Goal: Task Accomplishment & Management: Use online tool/utility

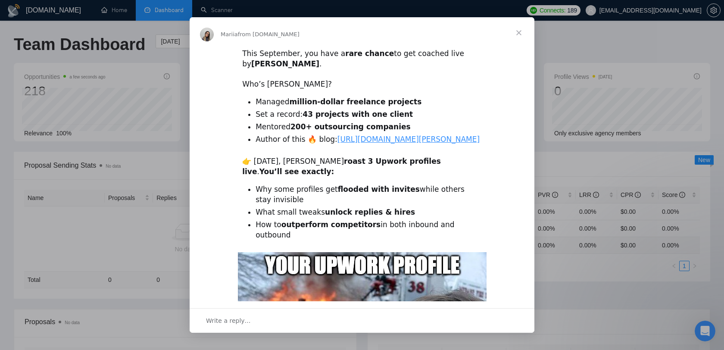
click at [368, 129] on b "200+ outsourcing companies" at bounding box center [350, 126] width 120 height 9
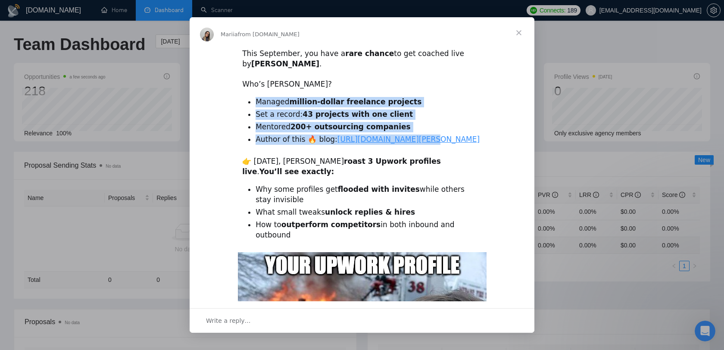
drag, startPoint x: 419, startPoint y: 141, endPoint x: 240, endPoint y: 97, distance: 184.2
click at [240, 97] on div "This September, you have a rare chance to get coached live by [PERSON_NAME] . ​…" at bounding box center [361, 307] width 345 height 519
copy ul "Managed million-dollar freelance projects Set a record: 43 projects with one cl…"
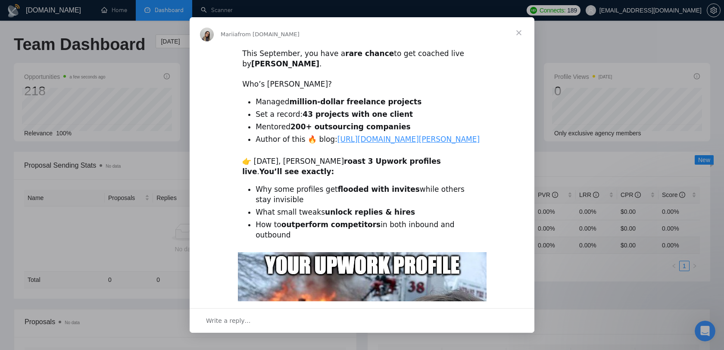
click at [519, 27] on span "Close" at bounding box center [518, 32] width 31 height 31
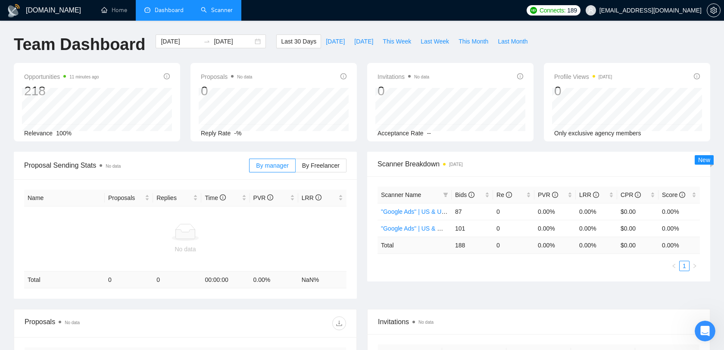
click at [220, 14] on link "Scanner" at bounding box center [217, 9] width 32 height 7
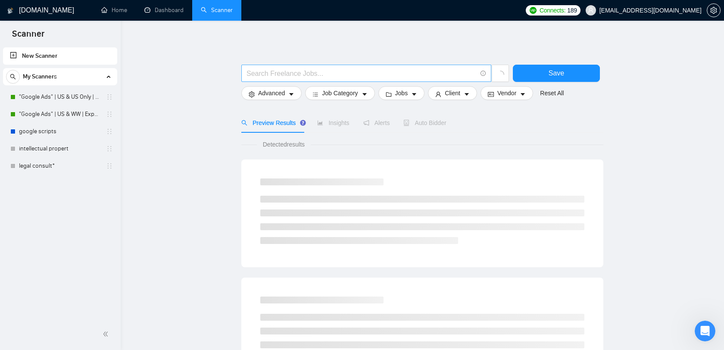
click at [302, 73] on input "text" at bounding box center [361, 73] width 230 height 11
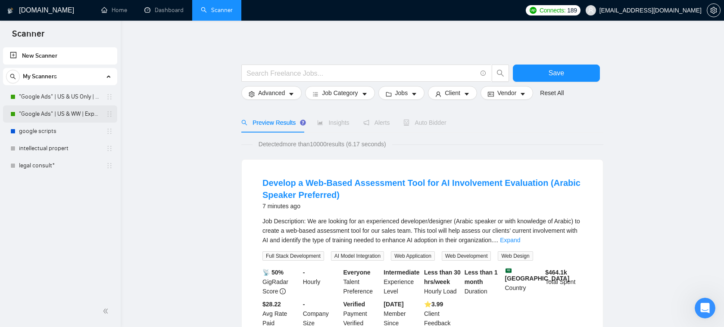
click at [53, 113] on link ""Google Ads" | US & WW | Expert" at bounding box center [60, 114] width 82 height 17
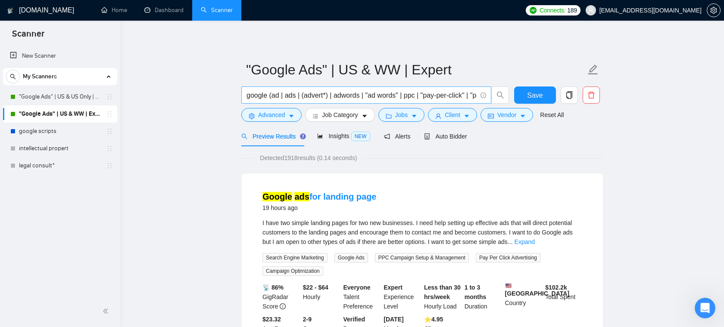
click at [322, 94] on input "google (ad | ads | (advert*) | adwords | "ad words" | ppc | "pay-per-click" | "…" at bounding box center [361, 95] width 230 height 11
drag, startPoint x: 247, startPoint y: 97, endPoint x: 241, endPoint y: 90, distance: 8.8
click at [241, 90] on span "google (ad | ads | (advert*) | adwords | "ad words" | ppc | "pay-per-click" | "…" at bounding box center [366, 95] width 250 height 17
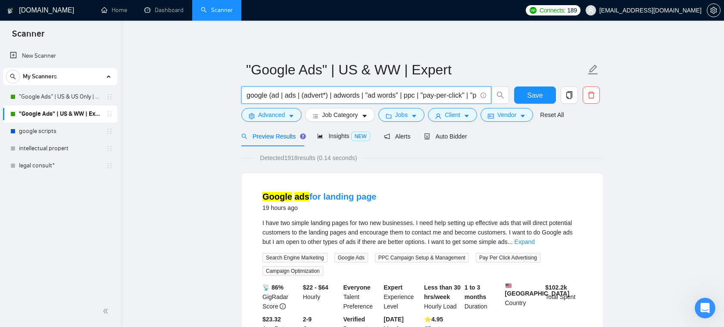
click at [277, 98] on input "google (ad | ads | (advert*) | adwords | "ad words" | ppc | "pay-per-click" | "…" at bounding box center [361, 95] width 230 height 11
drag, startPoint x: 295, startPoint y: 96, endPoint x: 229, endPoint y: 97, distance: 66.3
click at [354, 96] on input "google (ad | ads | (advert*) | adwords | "ad words" | ppc | "pay-per-click" | "…" at bounding box center [361, 95] width 230 height 11
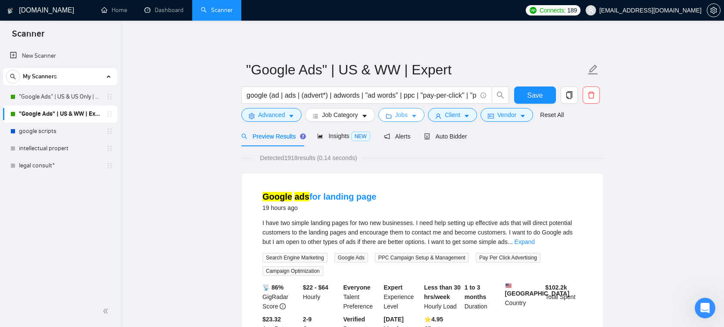
click at [415, 120] on button "Jobs" at bounding box center [401, 115] width 47 height 14
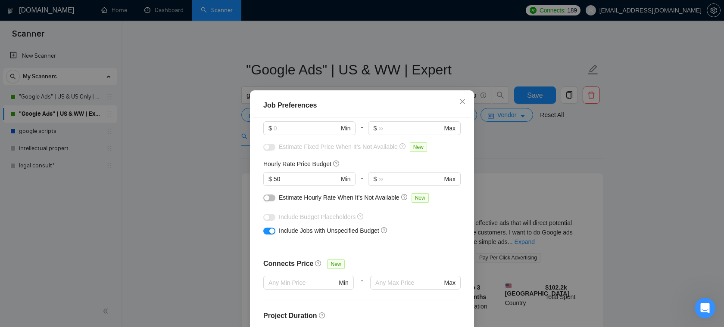
scroll to position [83, 0]
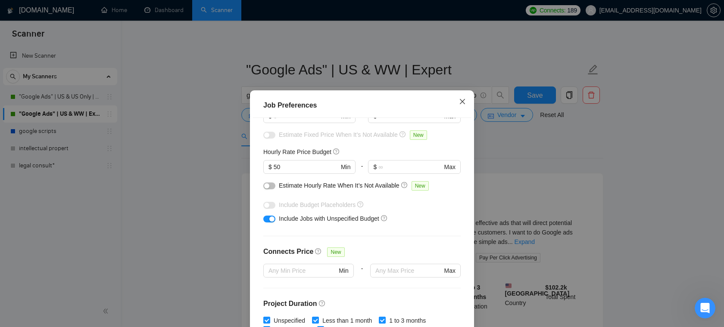
click at [463, 103] on icon "close" at bounding box center [462, 101] width 5 height 5
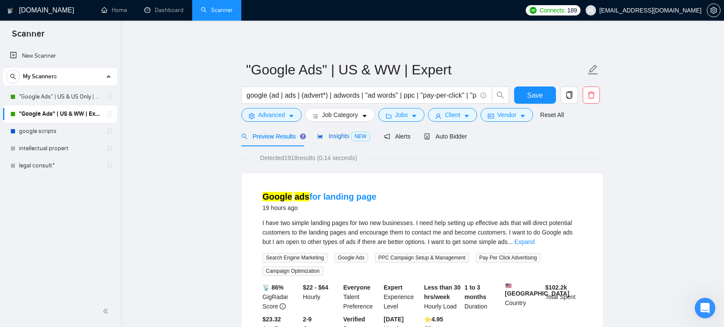
click at [329, 136] on span "Insights NEW" at bounding box center [343, 136] width 53 height 7
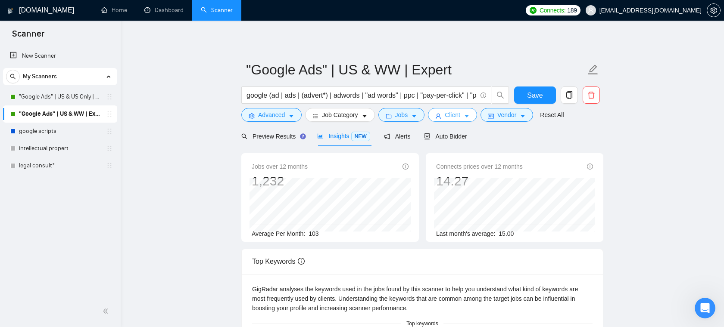
click at [453, 112] on span "Client" at bounding box center [452, 114] width 16 height 9
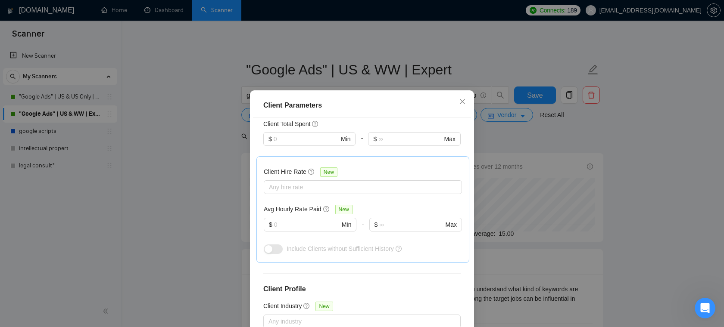
scroll to position [236, 0]
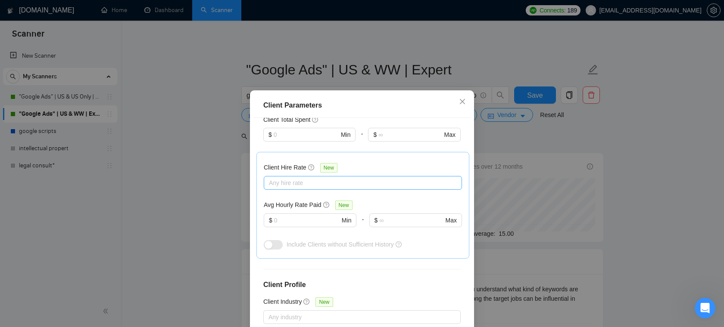
click at [292, 185] on div at bounding box center [358, 183] width 185 height 10
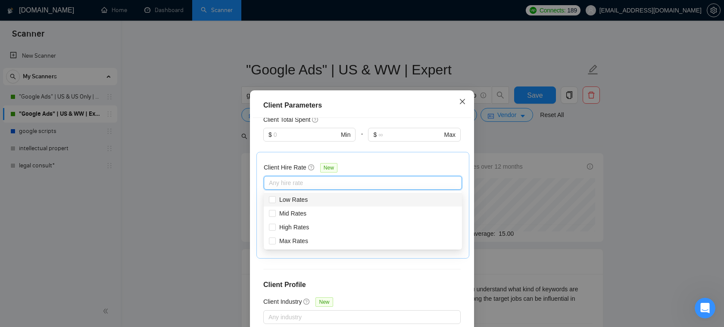
click at [459, 103] on icon "close" at bounding box center [462, 101] width 7 height 7
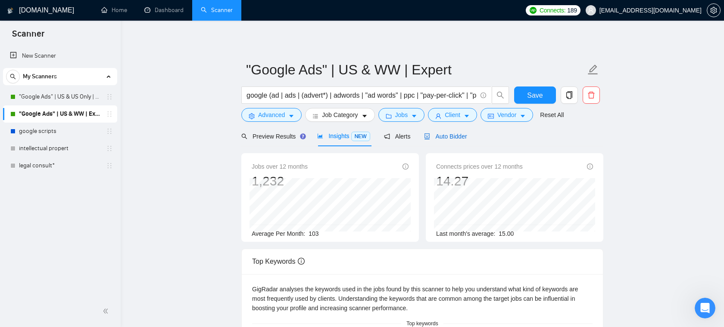
click at [463, 138] on span "Auto Bidder" at bounding box center [445, 136] width 43 height 7
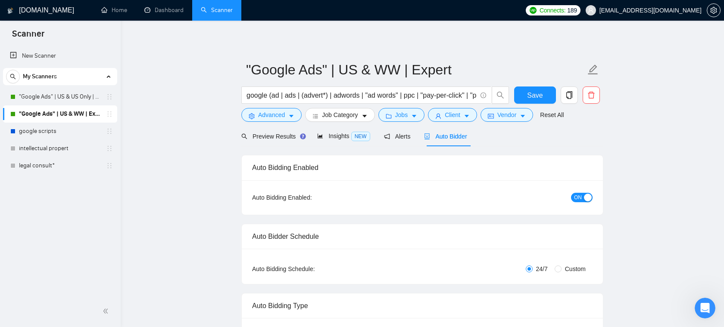
checkbox input "true"
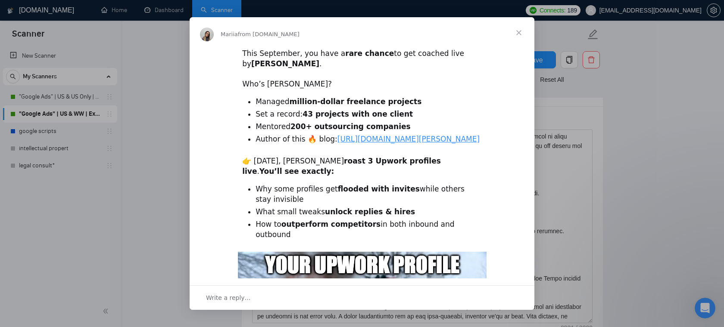
click at [525, 32] on span "Close" at bounding box center [518, 32] width 31 height 31
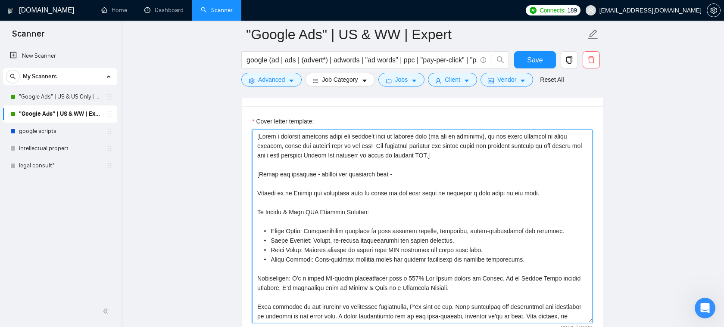
click at [388, 183] on textarea "Cover letter template:" at bounding box center [422, 227] width 340 height 194
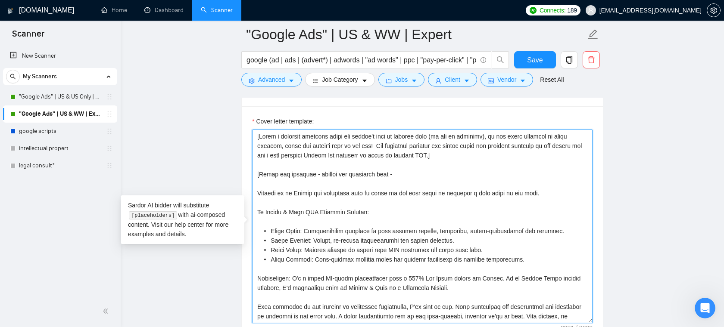
click at [424, 224] on textarea "Cover letter template:" at bounding box center [422, 227] width 340 height 194
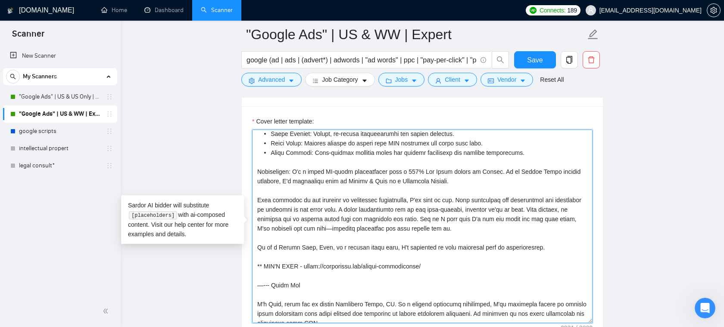
click at [393, 230] on textarea "Cover letter template:" at bounding box center [422, 227] width 340 height 194
click at [484, 227] on textarea "Cover letter template:" at bounding box center [422, 227] width 340 height 194
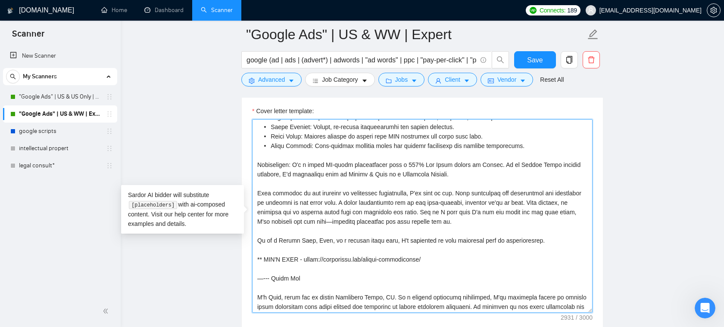
scroll to position [0, 0]
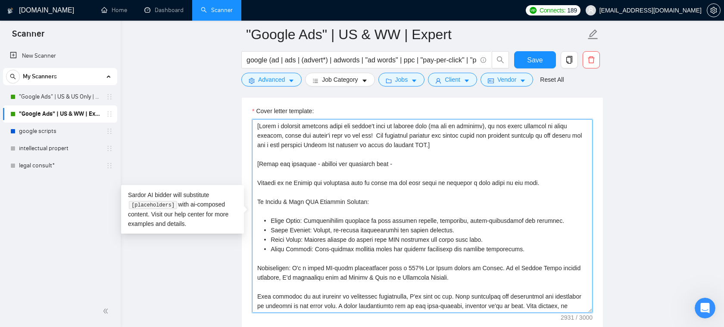
click at [436, 165] on textarea "Cover letter template:" at bounding box center [422, 216] width 340 height 194
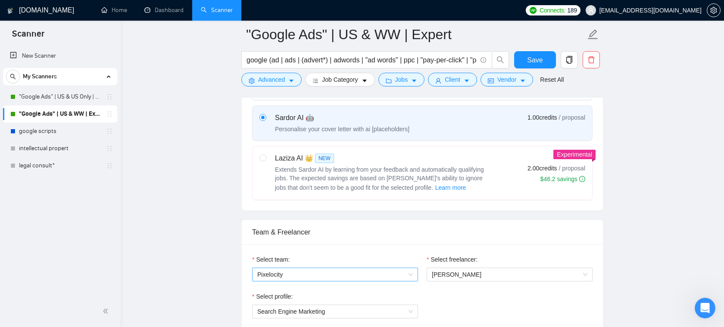
scroll to position [320, 0]
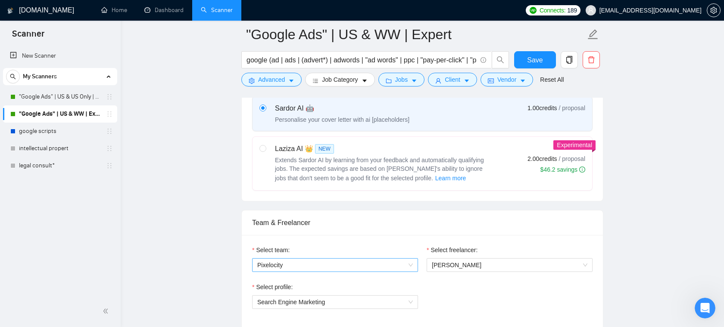
click at [337, 264] on span "Pixelocity" at bounding box center [334, 265] width 155 height 13
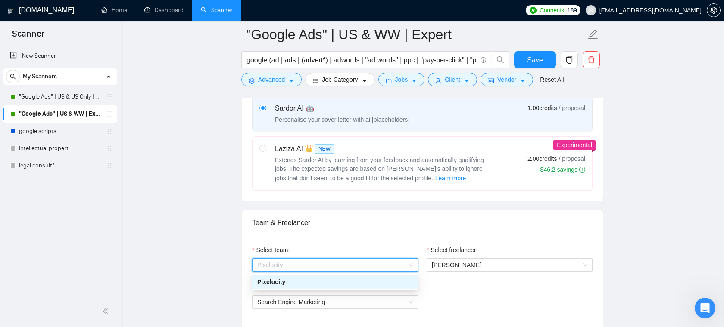
click at [477, 248] on label "Select freelancer:" at bounding box center [451, 249] width 51 height 9
click at [477, 259] on input "Select freelancer:" at bounding box center [506, 265] width 149 height 13
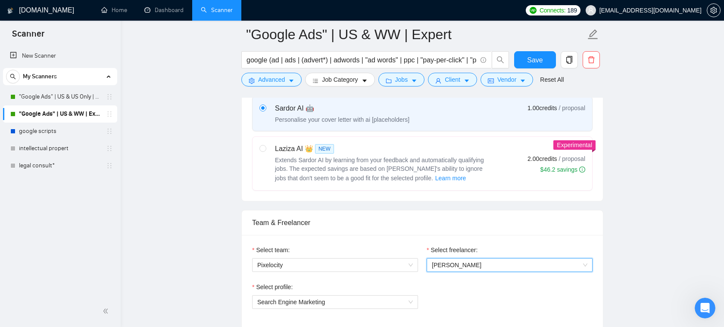
click at [472, 262] on span "Nick Ostroff" at bounding box center [509, 265] width 155 height 13
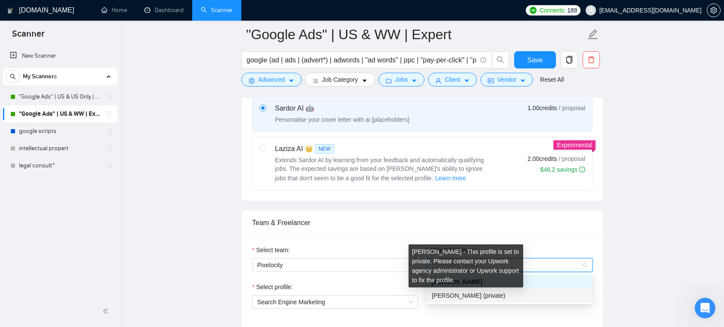
click at [493, 225] on div "Team & Freelancer" at bounding box center [422, 223] width 340 height 25
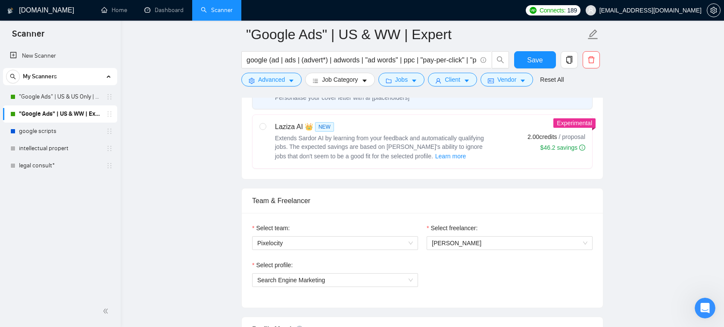
scroll to position [341, 0]
click at [454, 249] on span "Nick Ostroff" at bounding box center [509, 244] width 155 height 13
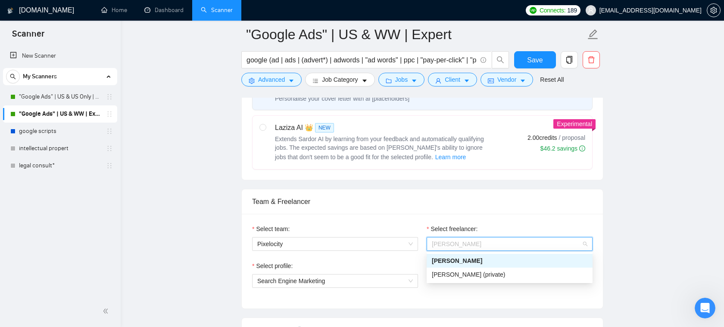
click at [472, 225] on label "Select freelancer:" at bounding box center [451, 228] width 51 height 9
click at [472, 238] on input "Select freelancer:" at bounding box center [506, 244] width 149 height 13
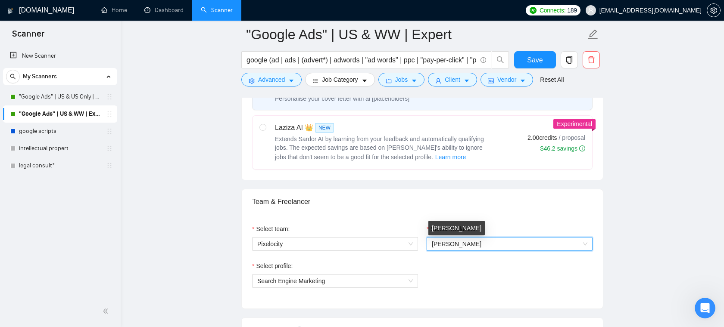
click at [464, 246] on span "Nick Ostroff" at bounding box center [457, 244] width 50 height 7
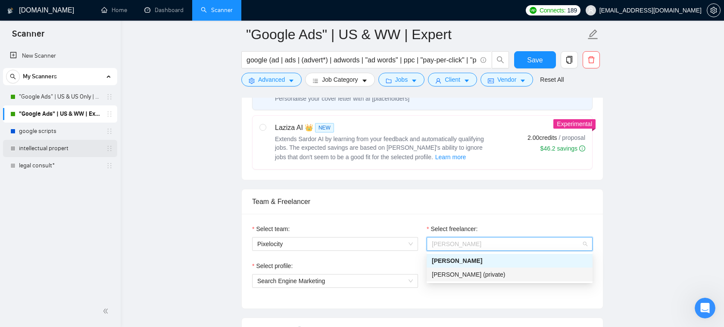
click at [55, 154] on link "intellectual propert" at bounding box center [60, 148] width 82 height 17
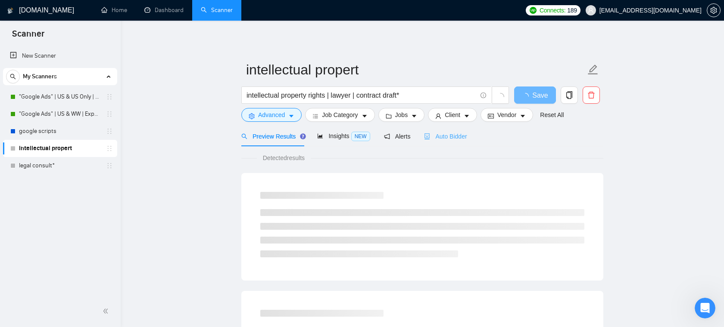
click at [451, 129] on div "Auto Bidder" at bounding box center [445, 136] width 43 height 20
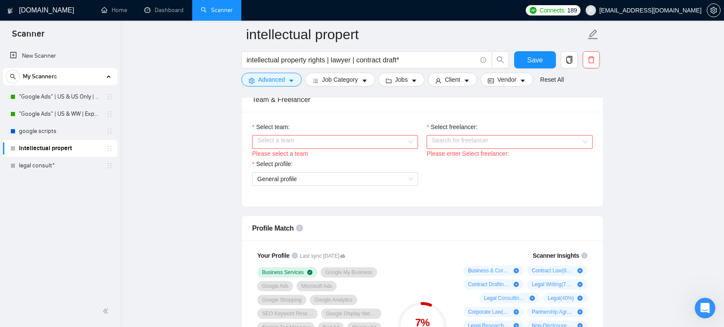
scroll to position [444, 0]
click at [392, 142] on input "Select team:" at bounding box center [331, 141] width 149 height 13
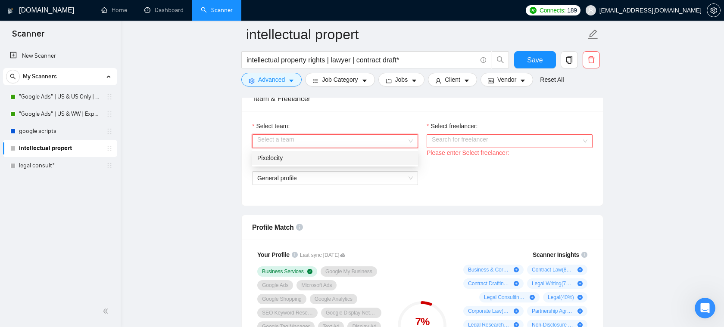
click at [370, 160] on div "Pixelocity" at bounding box center [334, 157] width 155 height 9
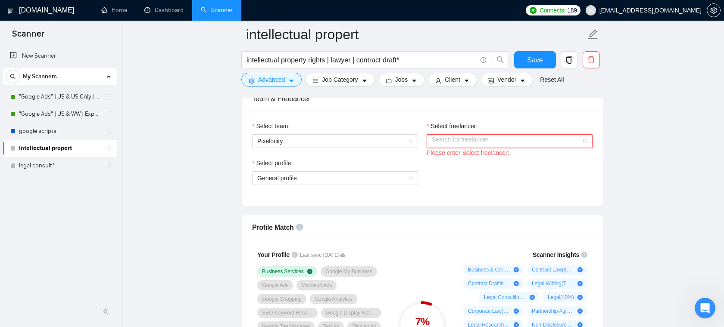
click at [488, 144] on input "Select freelancer:" at bounding box center [506, 141] width 149 height 13
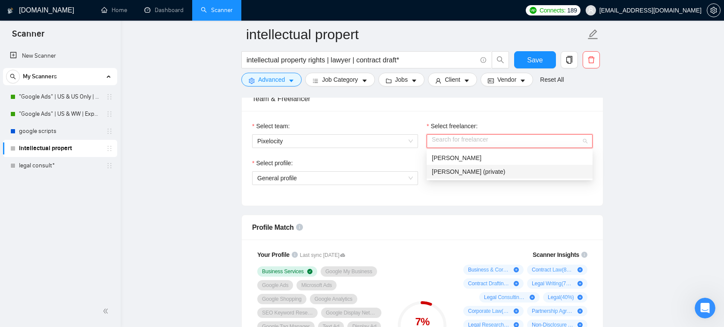
click at [459, 203] on div "Select team: Pixelocity Select freelancer: Search for freelancer Please enter S…" at bounding box center [422, 158] width 361 height 95
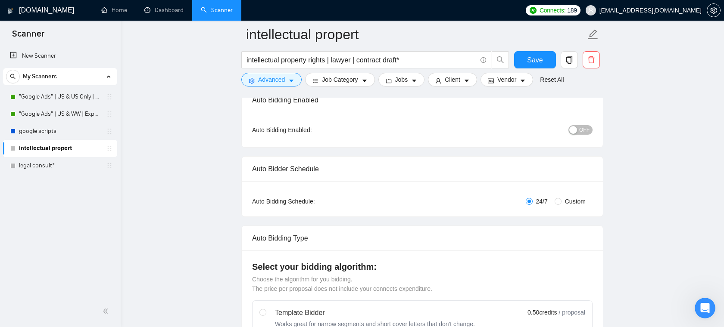
scroll to position [74, 0]
click at [63, 113] on link ""Google Ads" | US & WW | Expert" at bounding box center [60, 114] width 82 height 17
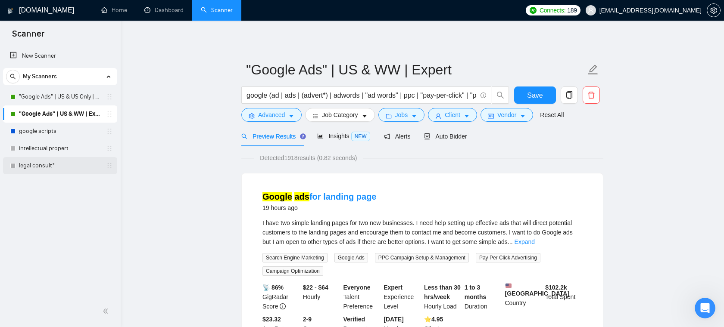
click at [51, 166] on link "legal consult*" at bounding box center [60, 165] width 82 height 17
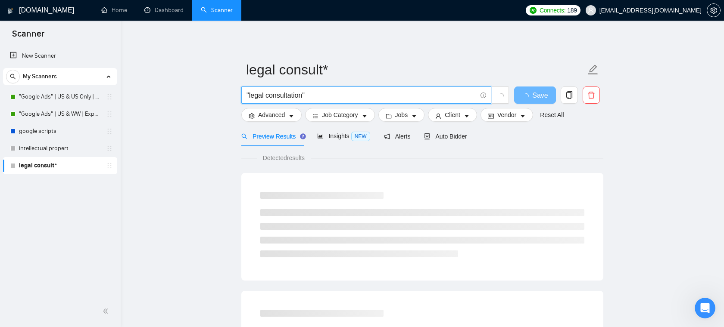
click at [271, 98] on input ""legal consultation"" at bounding box center [361, 95] width 230 height 11
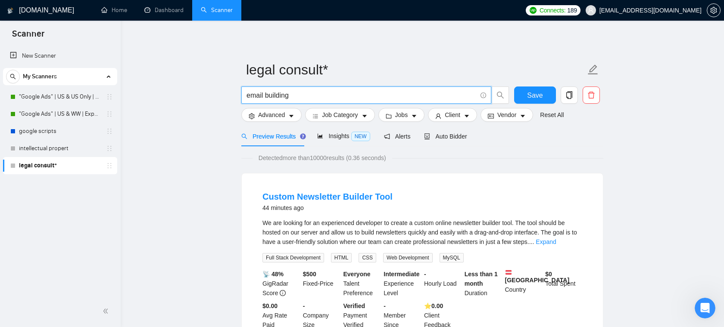
click at [265, 96] on input "email building" at bounding box center [361, 95] width 230 height 11
type input "email list building"
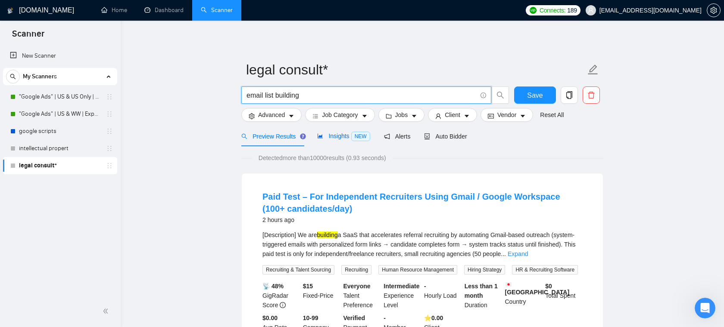
click at [340, 137] on span "Insights NEW" at bounding box center [343, 136] width 53 height 7
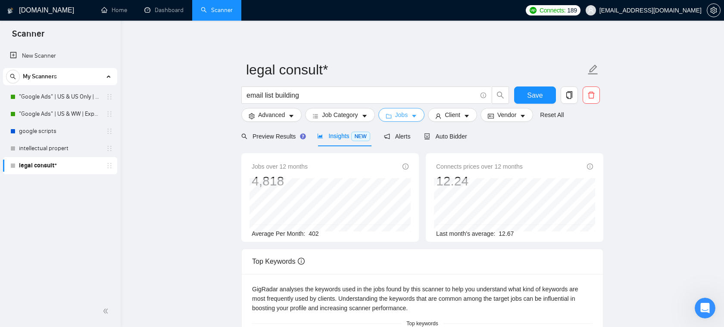
click at [408, 117] on span "Jobs" at bounding box center [401, 114] width 13 height 9
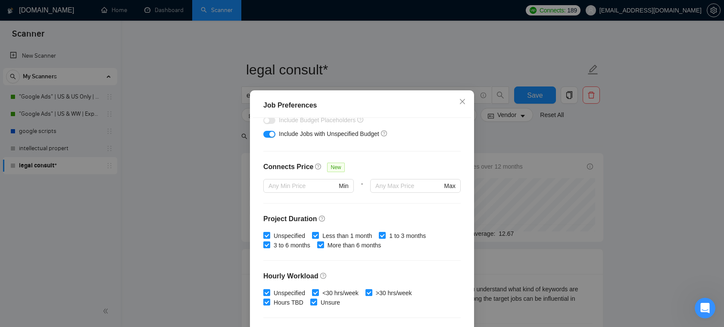
scroll to position [185, 0]
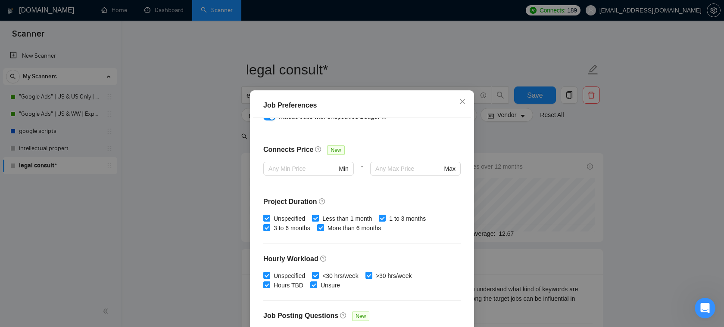
click at [317, 218] on input "Less than 1 month" at bounding box center [315, 218] width 6 height 6
checkbox input "false"
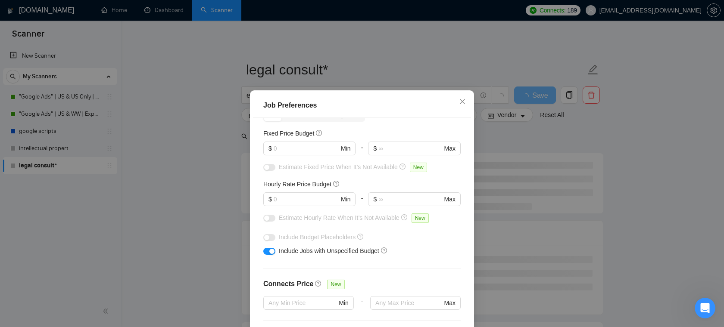
scroll to position [0, 0]
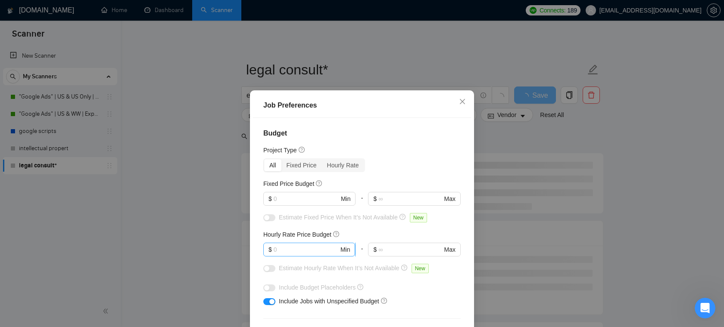
click at [292, 252] on input "text" at bounding box center [305, 249] width 65 height 9
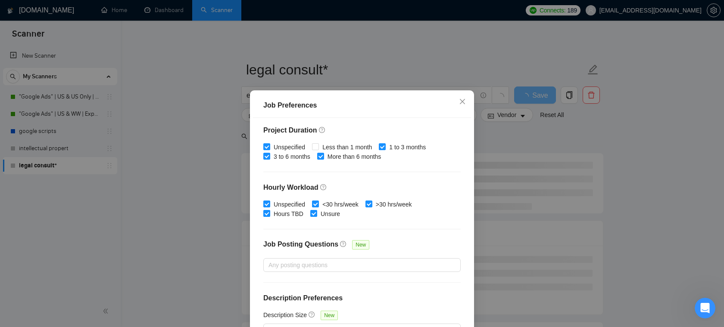
scroll to position [57, 0]
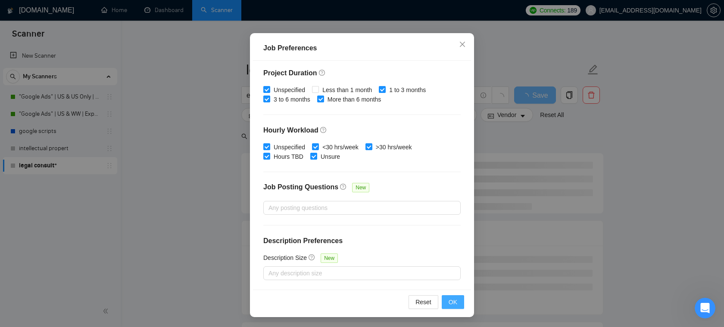
type input "10"
click at [453, 300] on span "OK" at bounding box center [452, 302] width 9 height 9
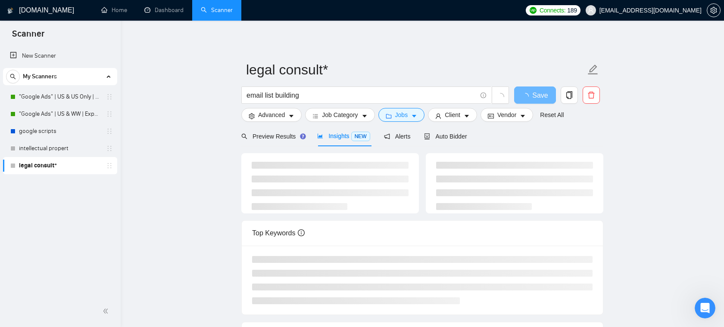
scroll to position [19, 0]
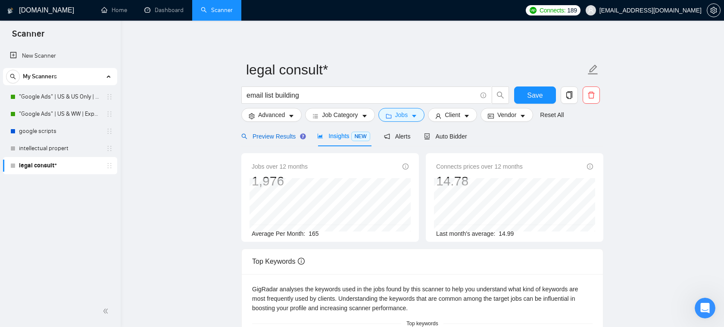
click at [290, 132] on div "Preview Results" at bounding box center [272, 136] width 62 height 9
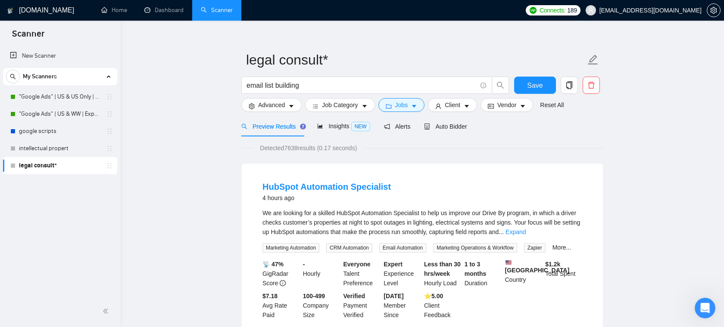
scroll to position [0, 0]
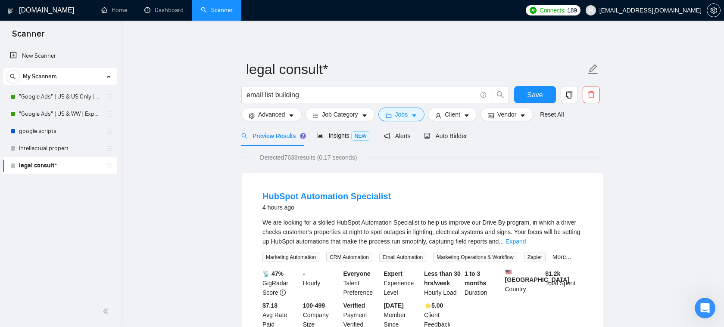
drag, startPoint x: 321, startPoint y: 159, endPoint x: 257, endPoint y: 159, distance: 64.6
click at [257, 159] on span "Detected 7638 results (0.17 seconds)" at bounding box center [308, 157] width 109 height 9
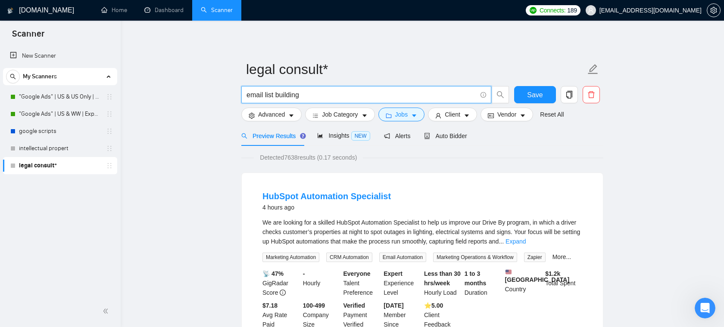
click at [330, 96] on input "email list building" at bounding box center [361, 95] width 230 height 11
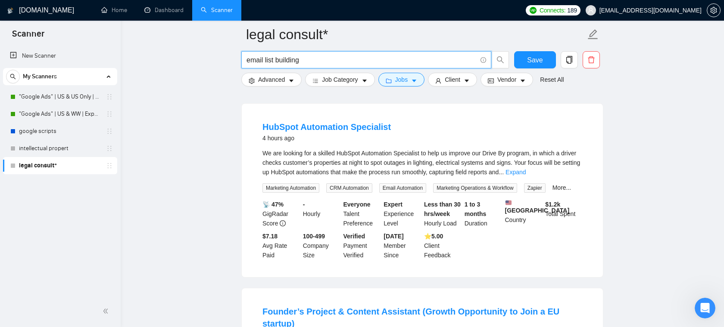
scroll to position [81, 0]
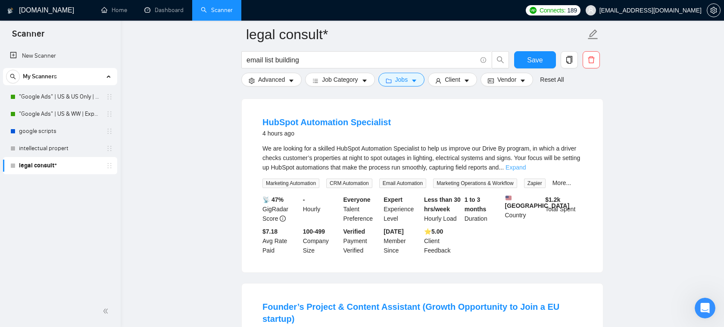
click at [525, 170] on link "Expand" at bounding box center [515, 167] width 20 height 7
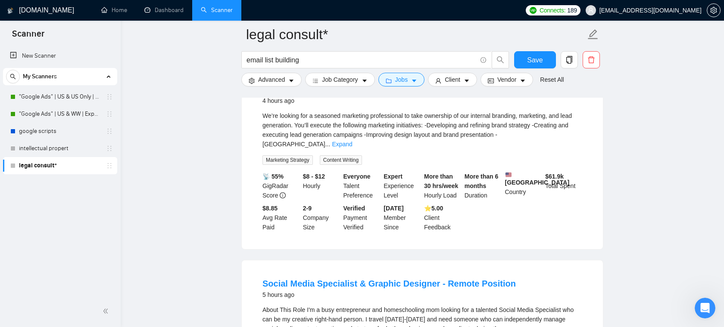
scroll to position [437, 0]
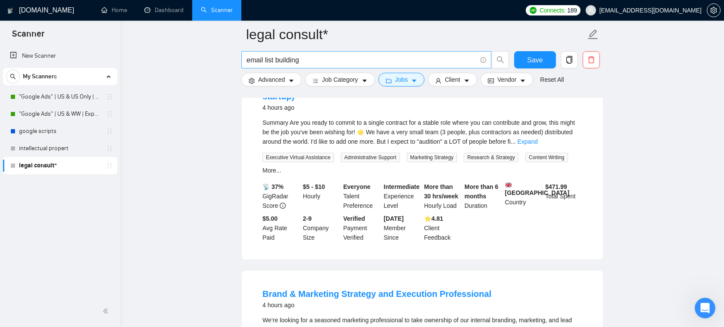
click at [326, 53] on span "email list building" at bounding box center [366, 59] width 250 height 17
click at [321, 59] on input "email list building" at bounding box center [361, 60] width 230 height 11
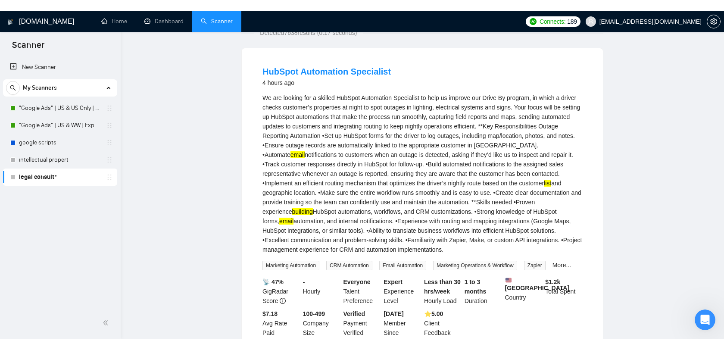
scroll to position [0, 0]
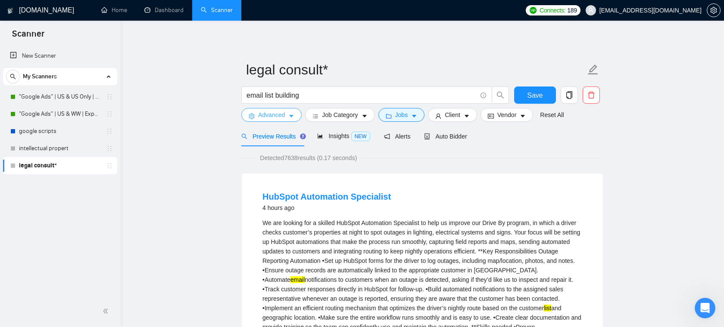
click at [268, 111] on span "Advanced" at bounding box center [271, 114] width 27 height 9
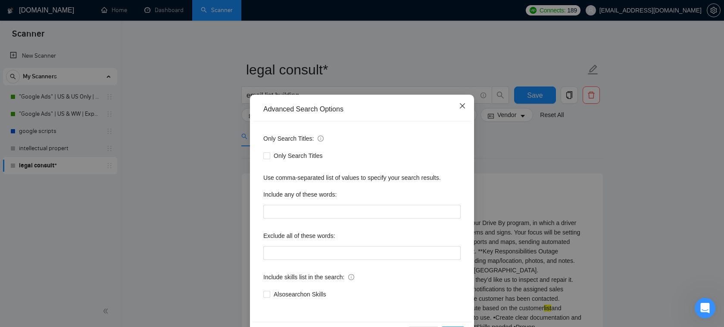
click at [460, 111] on span "Close" at bounding box center [461, 106] width 23 height 23
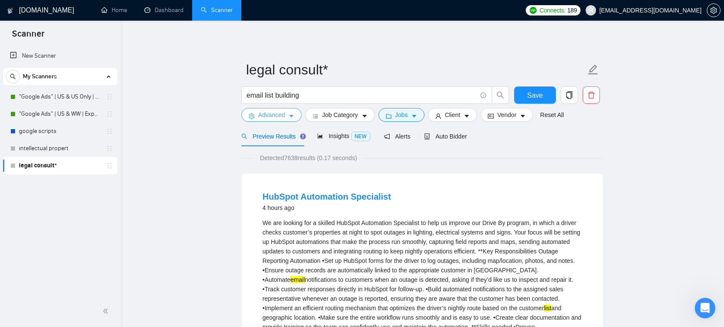
click at [275, 118] on span "Advanced" at bounding box center [271, 114] width 27 height 9
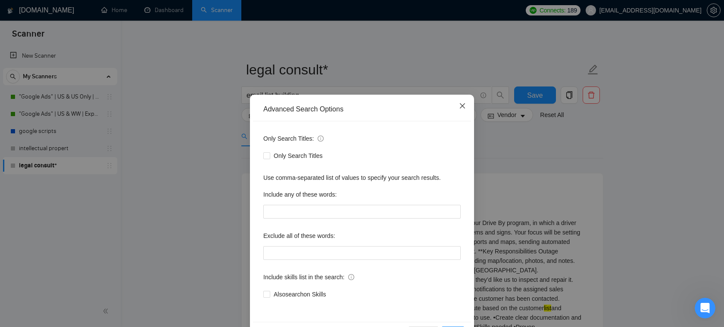
click at [455, 101] on span "Close" at bounding box center [461, 106] width 23 height 23
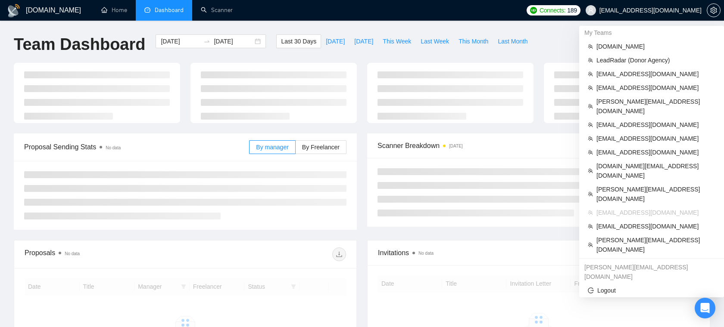
click at [682, 10] on span "[EMAIL_ADDRESS][DOMAIN_NAME]" at bounding box center [650, 10] width 102 height 0
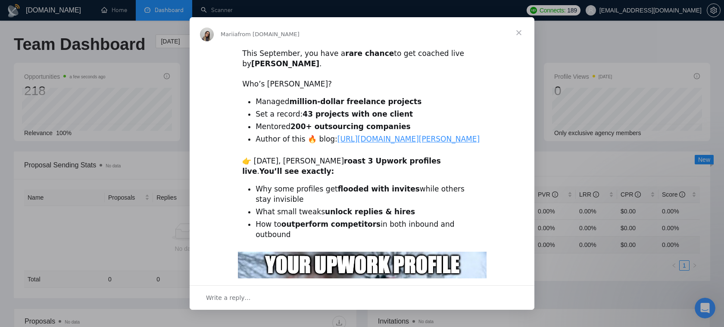
click at [512, 34] on span "Close" at bounding box center [518, 32] width 31 height 31
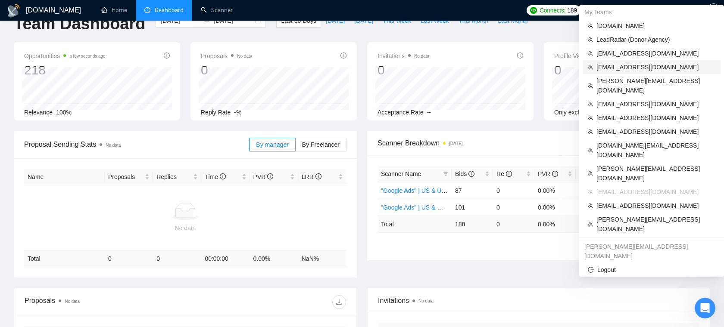
scroll to position [21, 0]
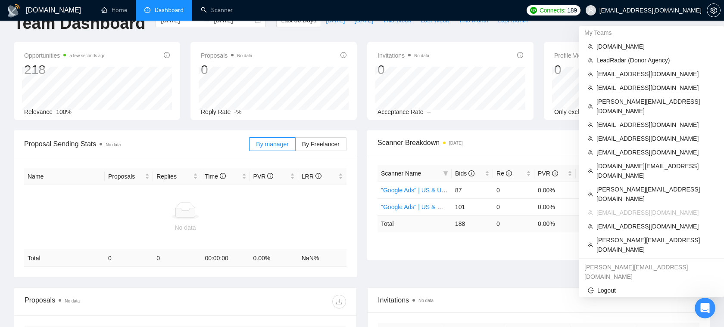
click at [682, 10] on span "[EMAIL_ADDRESS][DOMAIN_NAME]" at bounding box center [650, 10] width 102 height 0
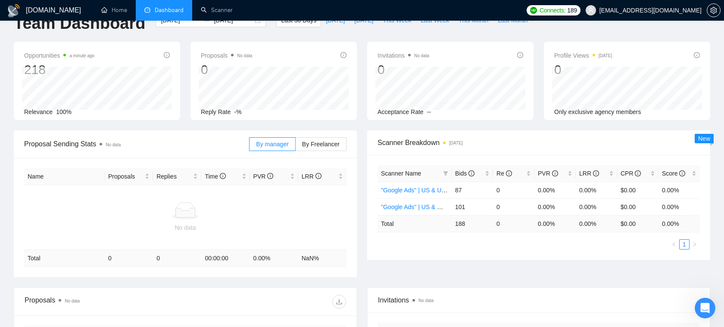
click at [663, 10] on span "[EMAIL_ADDRESS][DOMAIN_NAME]" at bounding box center [650, 10] width 102 height 0
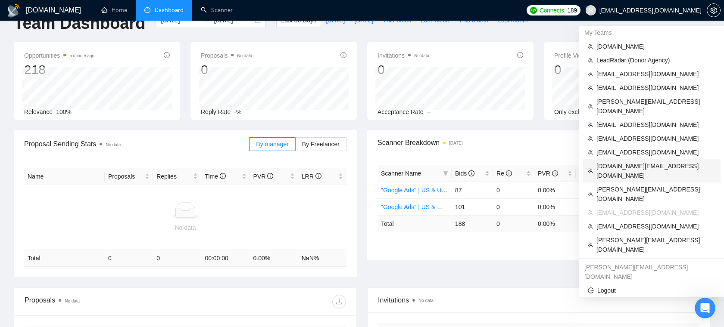
click at [636, 162] on span "[DOMAIN_NAME][EMAIL_ADDRESS][DOMAIN_NAME]" at bounding box center [655, 171] width 119 height 19
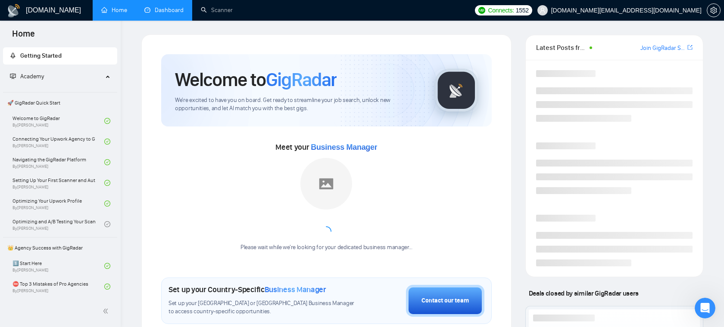
click at [164, 14] on link "Dashboard" at bounding box center [163, 9] width 39 height 7
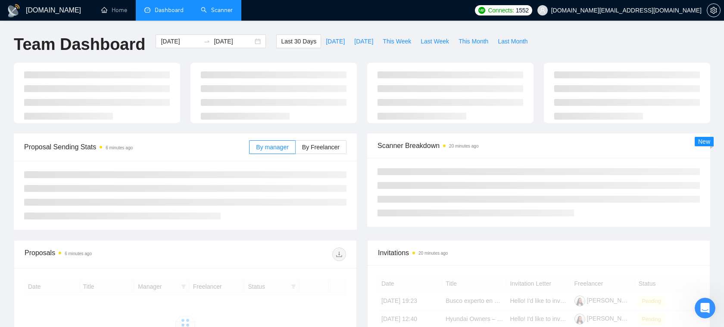
click at [205, 14] on link "Scanner" at bounding box center [217, 9] width 32 height 7
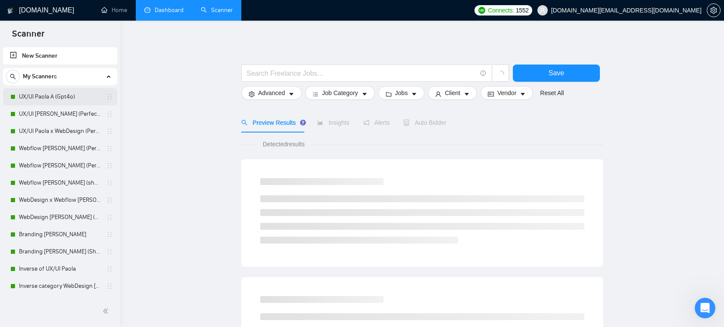
click at [81, 89] on link "UX/UI Paola A (Gpt4o)" at bounding box center [60, 96] width 82 height 17
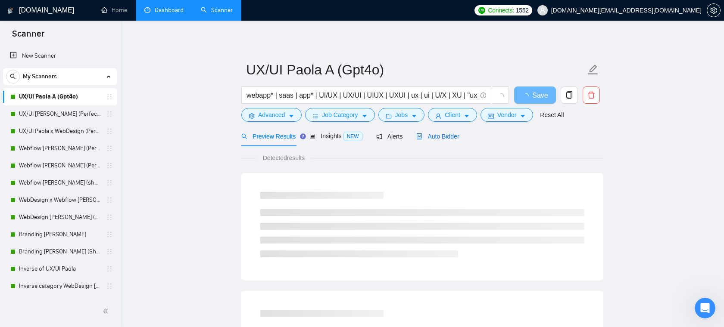
click at [440, 138] on span "Auto Bidder" at bounding box center [437, 136] width 43 height 7
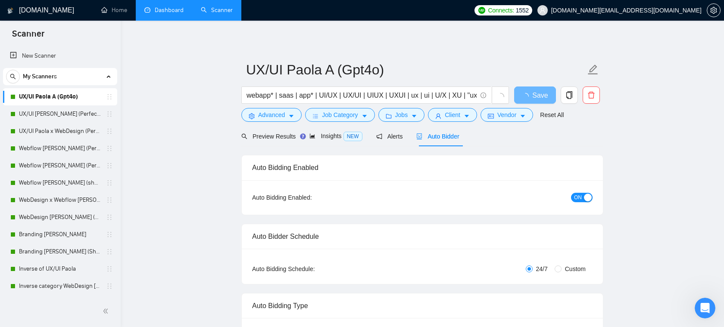
radio input "false"
radio input "true"
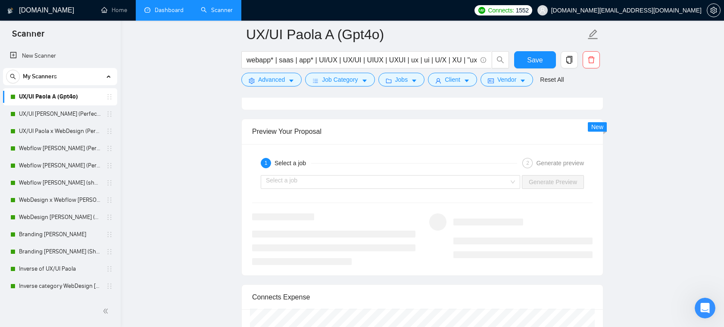
scroll to position [1820, 0]
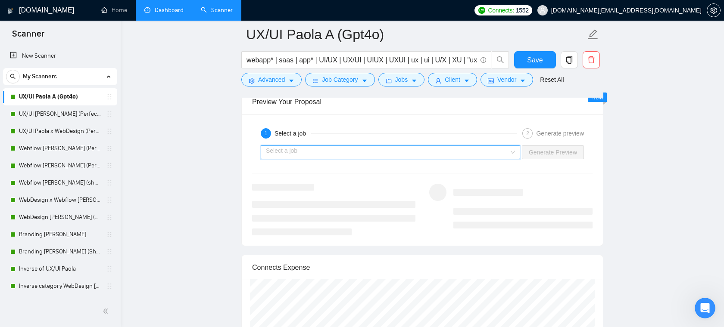
click at [382, 146] on input "search" at bounding box center [387, 152] width 243 height 13
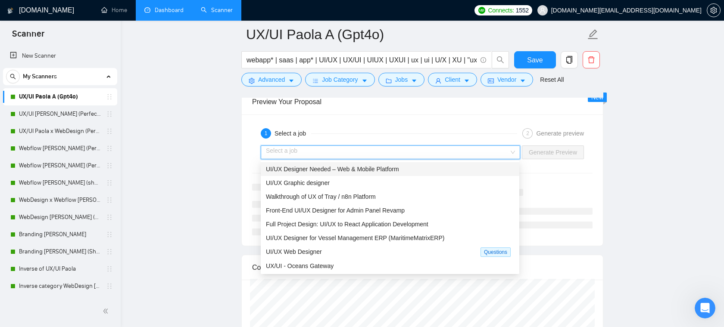
click at [365, 172] on span "UI/UX Designer Needed – Web & Mobile Platform" at bounding box center [332, 169] width 133 height 7
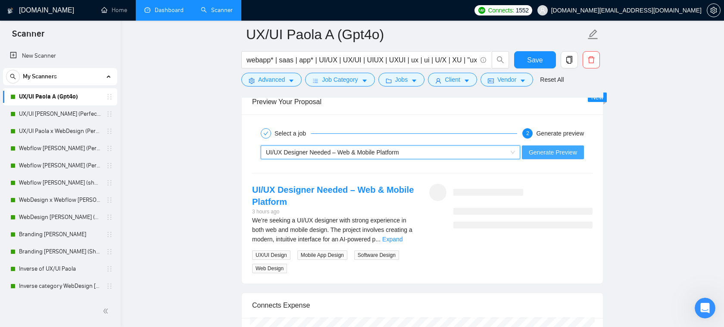
click at [533, 152] on span "Generate Preview" at bounding box center [552, 152] width 48 height 9
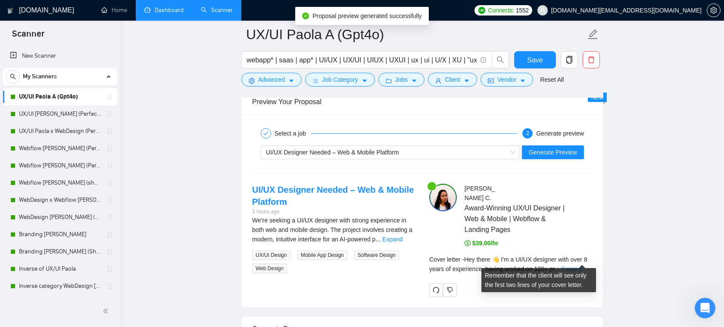
click at [581, 266] on link "Expand" at bounding box center [571, 269] width 20 height 7
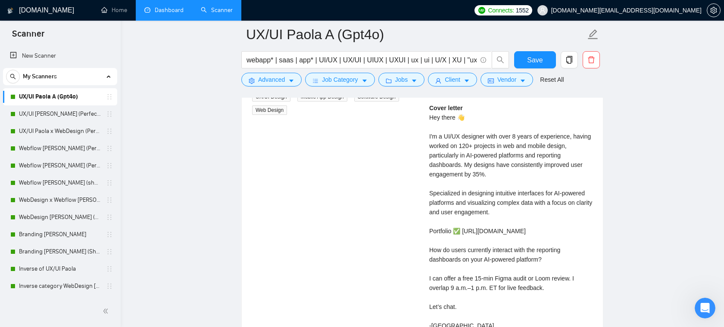
scroll to position [1975, 0]
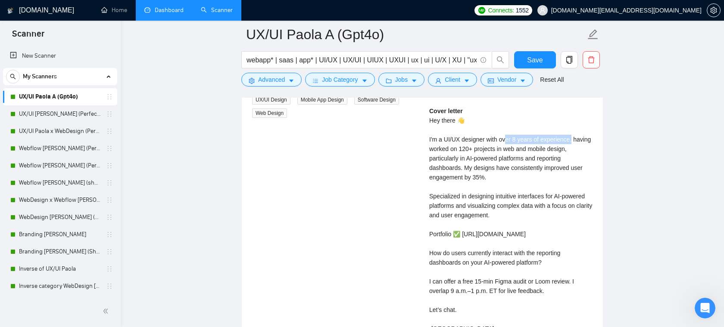
drag, startPoint x: 586, startPoint y: 131, endPoint x: 508, endPoint y: 132, distance: 77.5
click at [508, 132] on div "Cover letter Hey there 👋 I'm a UI/UX designer with over 8 years of experience, …" at bounding box center [510, 219] width 163 height 227
drag, startPoint x: 433, startPoint y: 146, endPoint x: 526, endPoint y: 142, distance: 93.1
click at [526, 142] on div "Cover letter Hey there 👋 I'm a UI/UX designer with over 8 years of experience, …" at bounding box center [510, 219] width 163 height 227
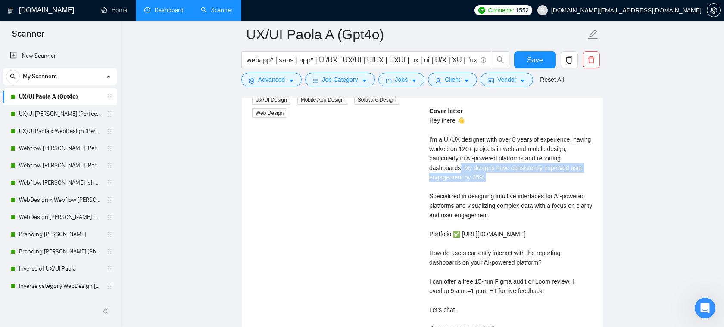
drag, startPoint x: 505, startPoint y: 169, endPoint x: 462, endPoint y: 156, distance: 45.1
click at [462, 155] on div "Cover letter Hey there 👋 I'm a UI/UX designer with over 8 years of experience, …" at bounding box center [510, 219] width 163 height 227
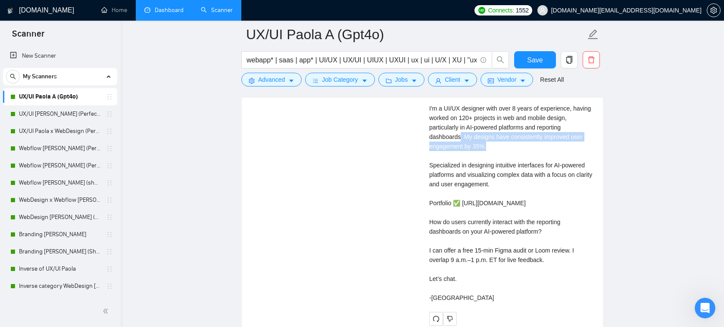
scroll to position [2007, 0]
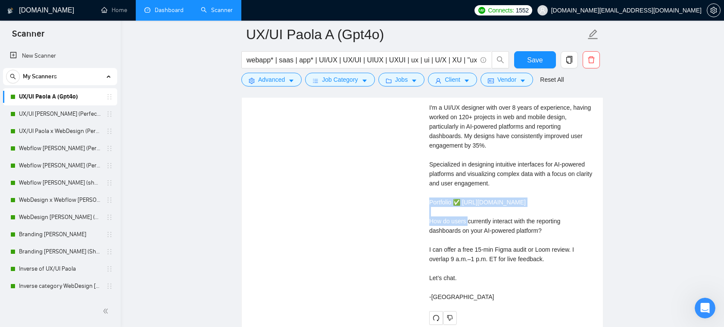
drag, startPoint x: 555, startPoint y: 193, endPoint x: 417, endPoint y: 194, distance: 137.8
click at [417, 193] on div "UI/UX Designer Needed – Web & Mobile Platform 3 hours ago We’re seeking a UI/UX…" at bounding box center [422, 161] width 354 height 329
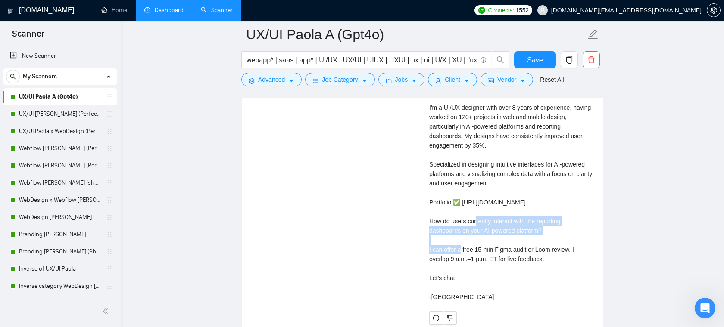
drag, startPoint x: 558, startPoint y: 221, endPoint x: 433, endPoint y: 210, distance: 125.9
click at [433, 210] on div "Cover letter Hey there 👋 I'm a UI/UX designer with over 8 years of experience, …" at bounding box center [510, 188] width 163 height 227
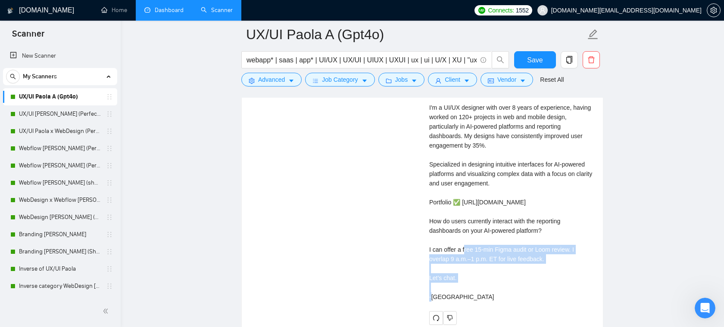
drag, startPoint x: 426, startPoint y: 239, endPoint x: 557, endPoint y: 258, distance: 131.9
click at [557, 258] on div "[PERSON_NAME] Award-Winning UX/UI Designer | Web & Mobile | Webflow & Landing P…" at bounding box center [510, 161] width 177 height 329
click at [543, 253] on div "Cover letter Hey there 👋 I'm a UI/UX designer with over 8 years of experience, …" at bounding box center [510, 188] width 163 height 227
drag, startPoint x: 552, startPoint y: 252, endPoint x: 432, endPoint y: 243, distance: 119.6
click at [433, 243] on div "Cover letter Hey there 👋 I'm a UI/UX designer with over 8 years of experience, …" at bounding box center [510, 188] width 163 height 227
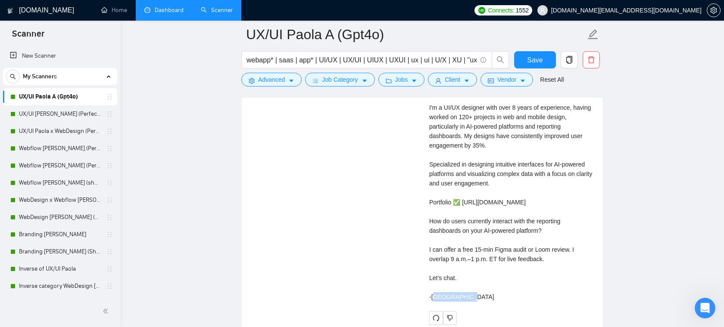
drag, startPoint x: 464, startPoint y: 267, endPoint x: 428, endPoint y: 267, distance: 36.2
click at [428, 267] on div "[PERSON_NAME] Award-Winning UX/UI Designer | Web & Mobile | Webflow & Landing P…" at bounding box center [510, 161] width 177 height 329
click at [499, 250] on div "Cover letter Hey there 👋 I'm a UI/UX designer with over 8 years of experience, …" at bounding box center [510, 188] width 163 height 227
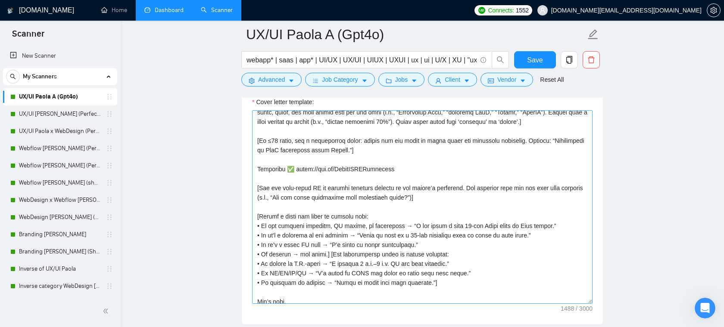
scroll to position [36, 0]
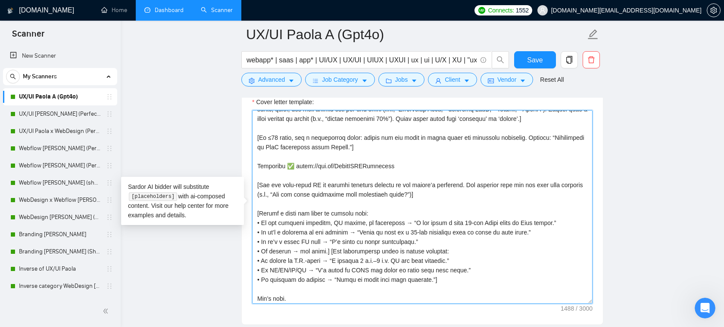
drag, startPoint x: 382, startPoint y: 222, endPoint x: 261, endPoint y: 224, distance: 121.5
click at [261, 224] on textarea "Cover letter template:" at bounding box center [422, 207] width 340 height 194
drag, startPoint x: 409, startPoint y: 232, endPoint x: 512, endPoint y: 228, distance: 103.0
click at [512, 228] on textarea "Cover letter template:" at bounding box center [422, 207] width 340 height 194
drag, startPoint x: 282, startPoint y: 241, endPoint x: 354, endPoint y: 239, distance: 72.8
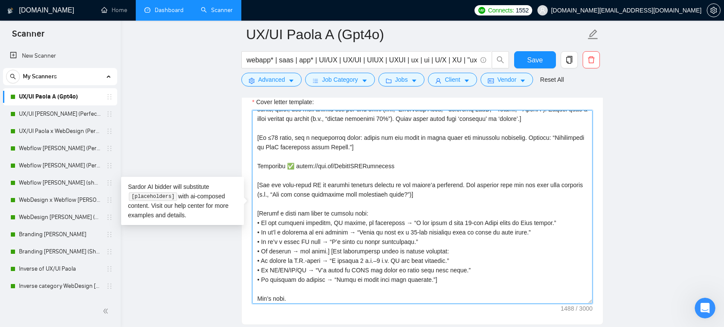
click at [354, 239] on textarea "Cover letter template:" at bounding box center [422, 207] width 340 height 194
click at [430, 240] on textarea "Cover letter template:" at bounding box center [422, 207] width 340 height 194
drag, startPoint x: 413, startPoint y: 241, endPoint x: 486, endPoint y: 243, distance: 73.2
click at [486, 243] on textarea "Cover letter template:" at bounding box center [422, 207] width 340 height 194
click at [509, 243] on textarea "Cover letter template:" at bounding box center [422, 207] width 340 height 194
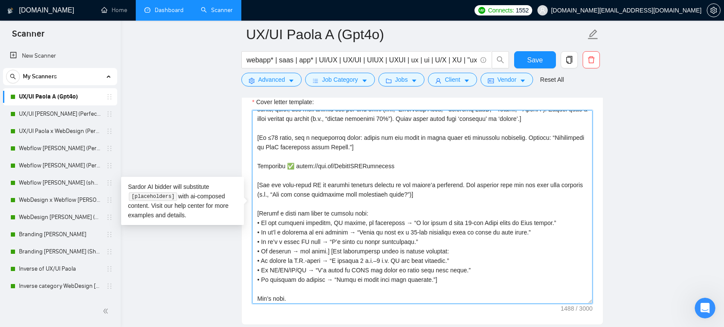
click at [415, 155] on textarea "Cover letter template:" at bounding box center [422, 207] width 340 height 194
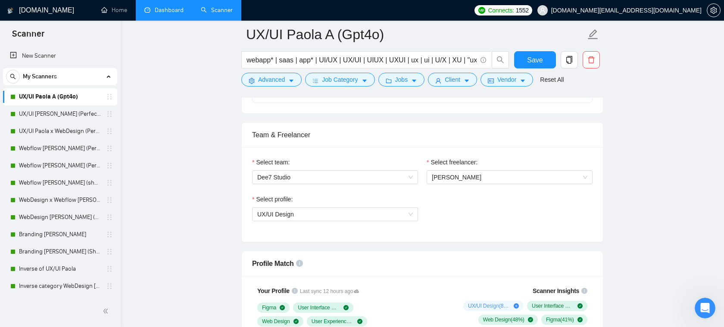
scroll to position [514, 0]
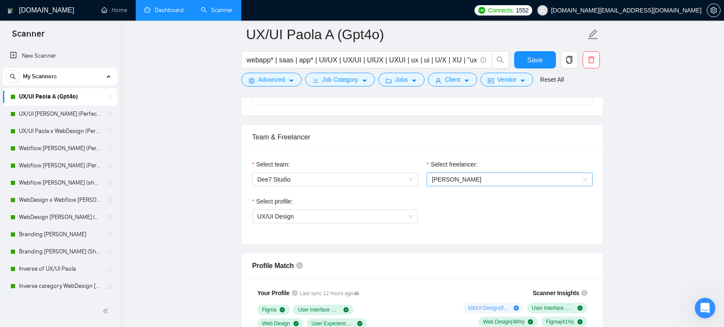
click at [469, 180] on span "[PERSON_NAME]" at bounding box center [509, 179] width 155 height 13
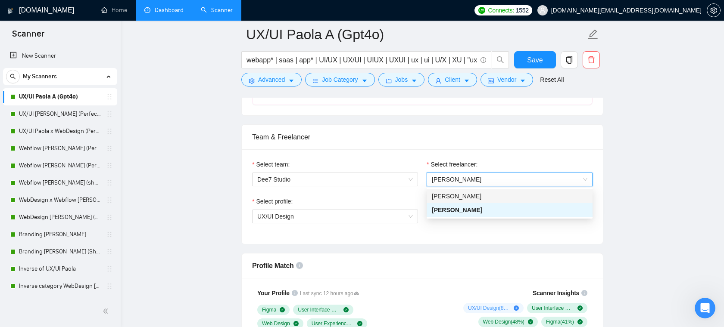
click at [408, 135] on div "Team & Freelancer" at bounding box center [422, 137] width 340 height 25
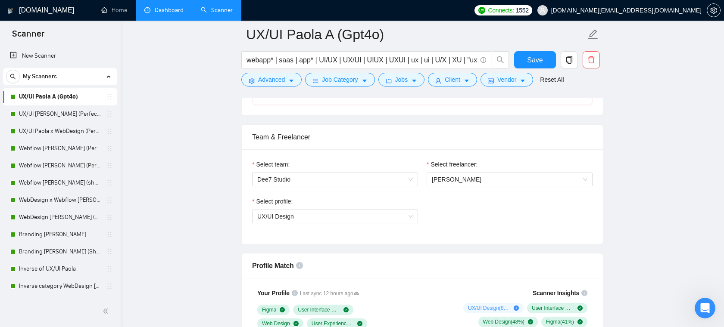
click at [152, 6] on link "Dashboard" at bounding box center [163, 9] width 39 height 7
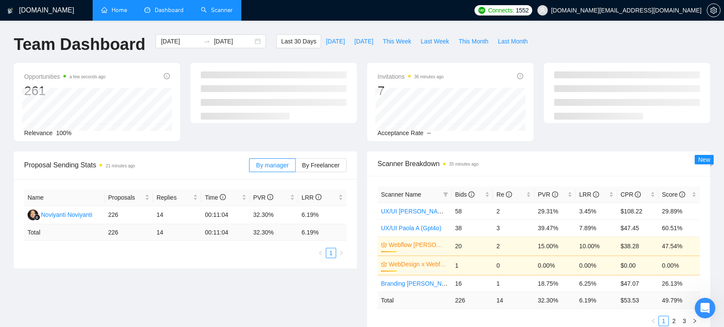
click at [115, 6] on link "Home" at bounding box center [114, 9] width 26 height 7
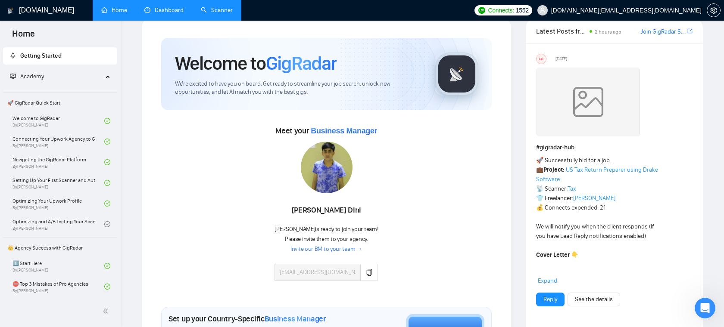
scroll to position [26, 0]
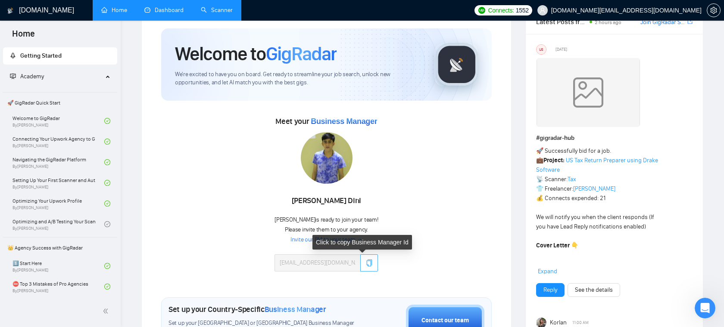
click at [366, 262] on icon "copy" at bounding box center [369, 263] width 7 height 7
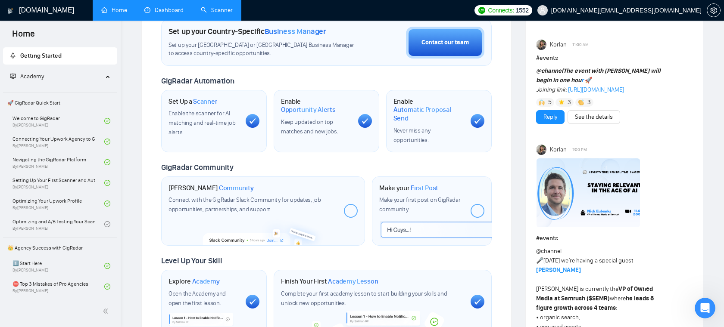
scroll to position [307, 0]
